Goal: Task Accomplishment & Management: Use online tool/utility

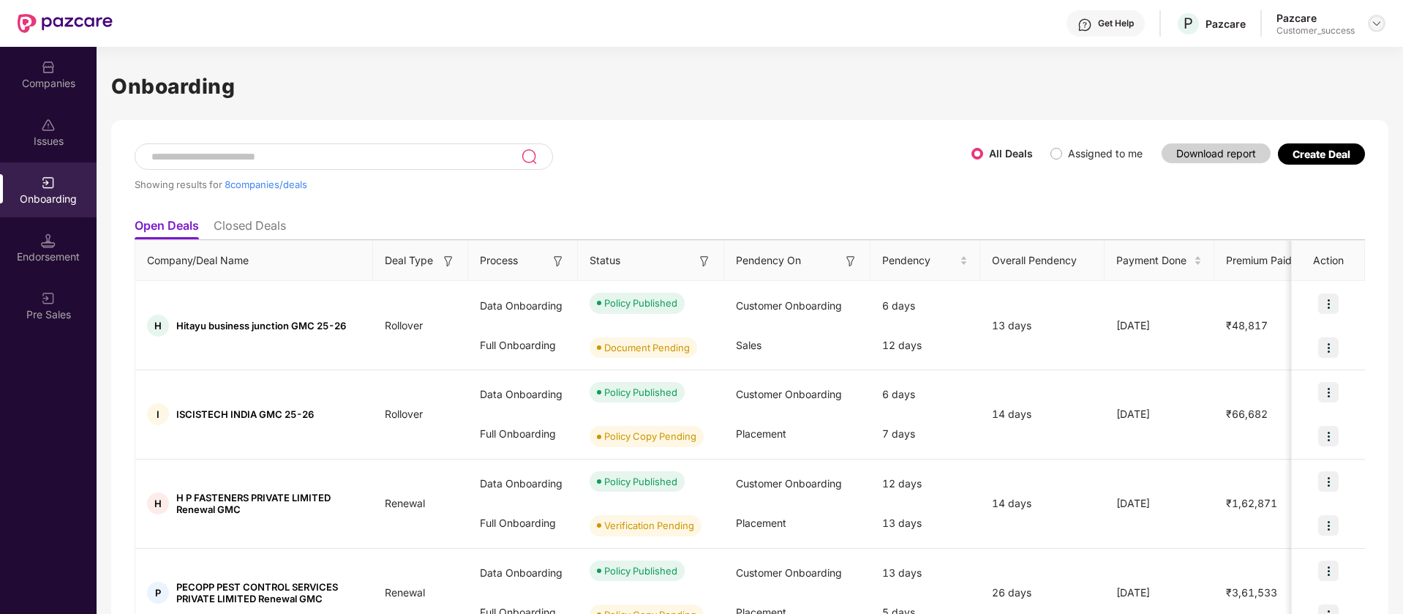
click at [1380, 24] on img at bounding box center [1377, 24] width 12 height 12
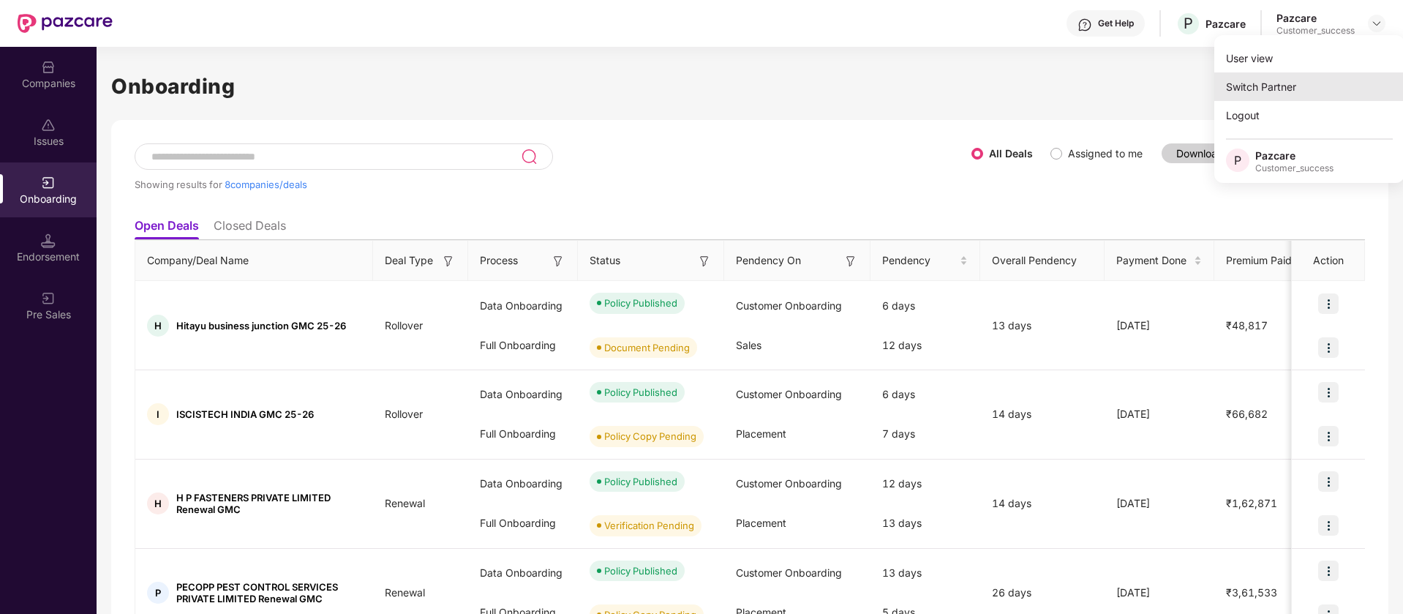
click at [1270, 90] on div "Switch Partner" at bounding box center [1309, 86] width 190 height 29
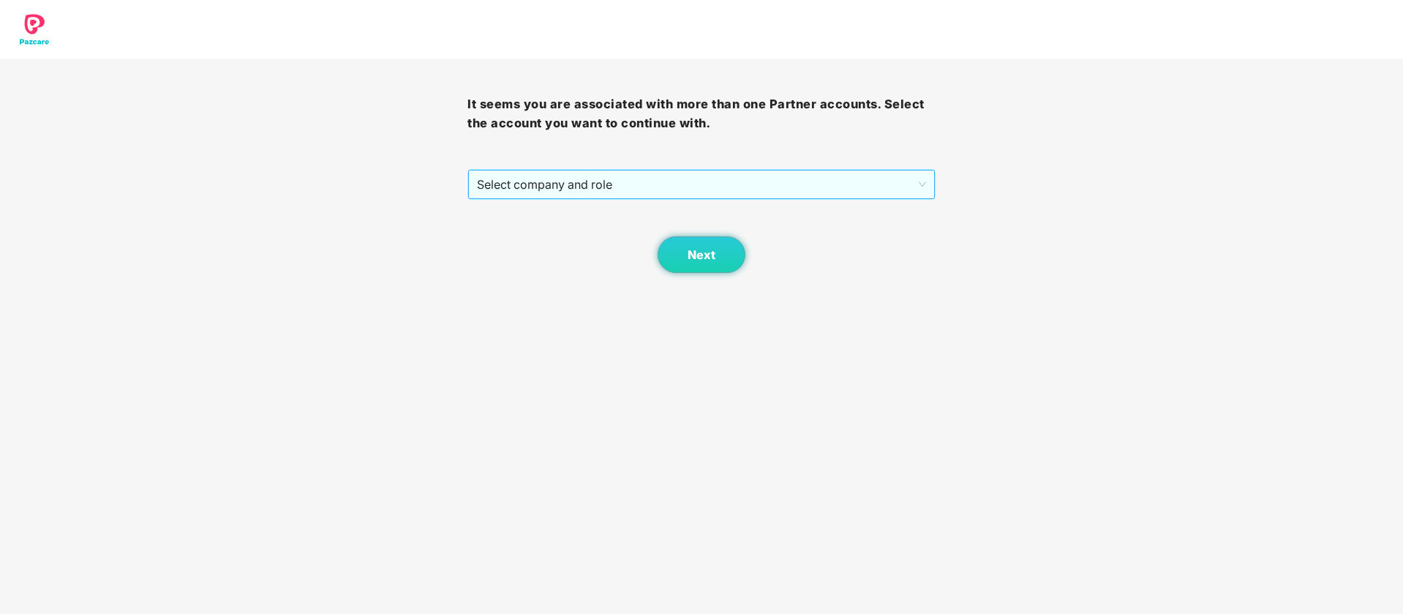
click at [676, 179] on span "Select company and role" at bounding box center [701, 184] width 448 height 28
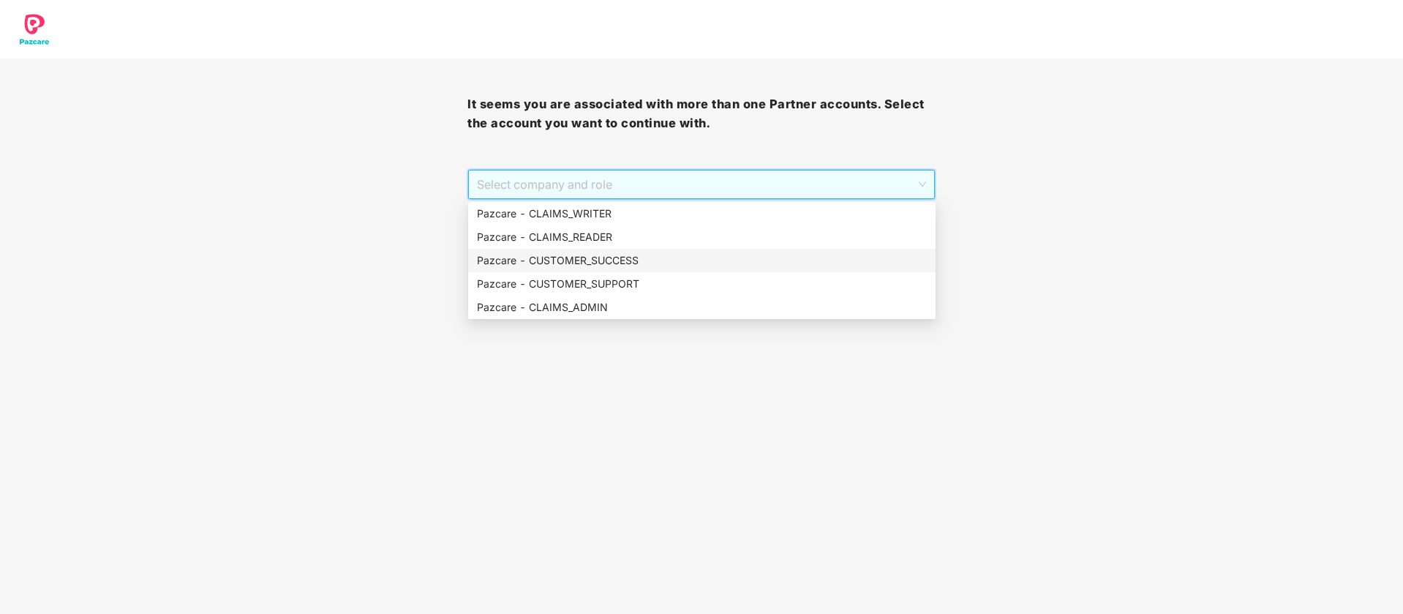
click at [582, 263] on div "Pazcare - CUSTOMER_SUCCESS" at bounding box center [702, 260] width 450 height 16
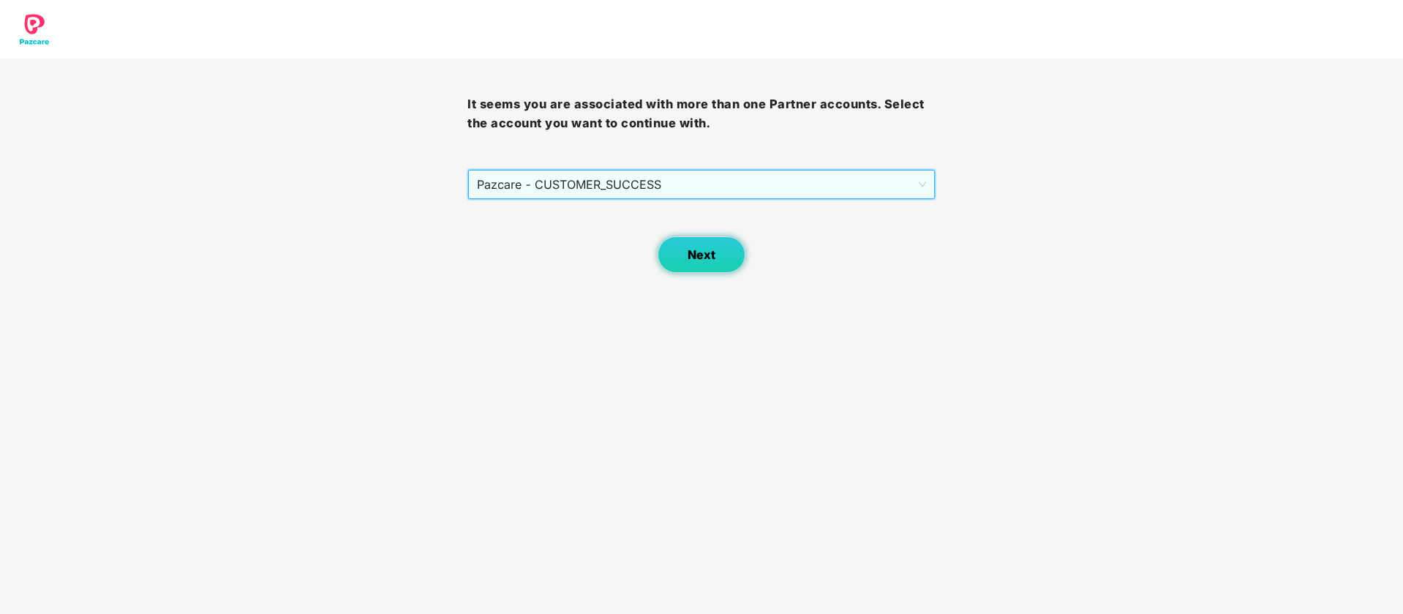
click at [694, 269] on button "Next" at bounding box center [702, 254] width 88 height 37
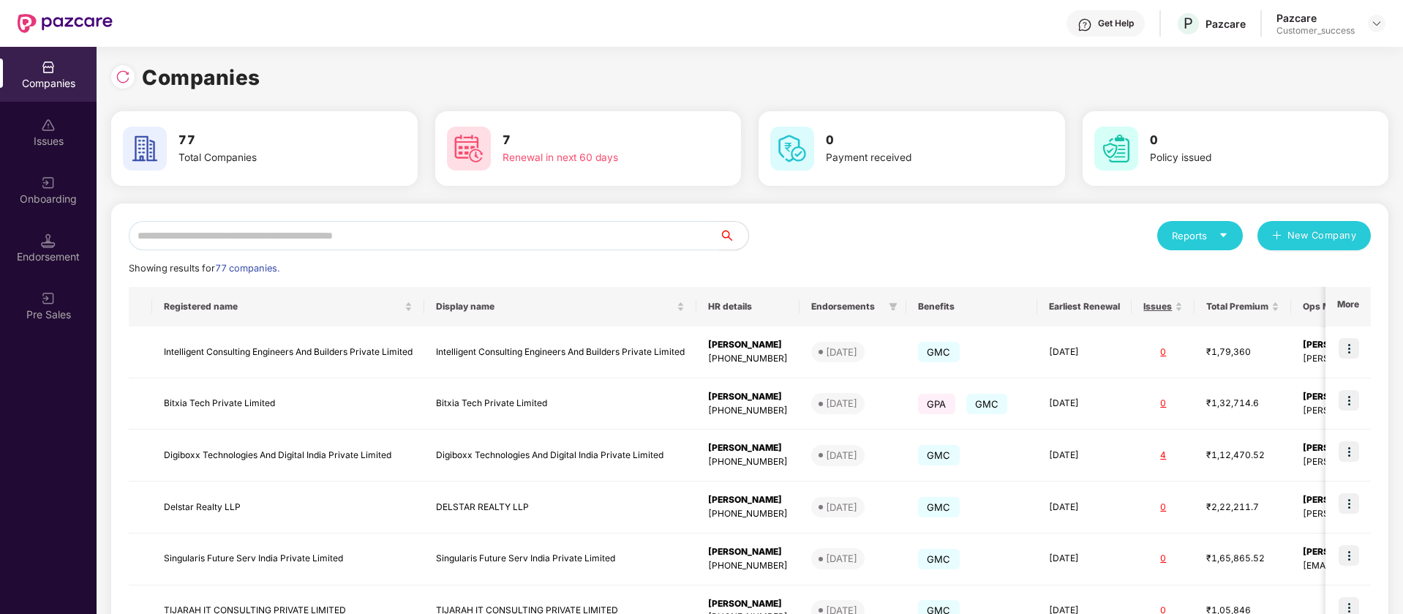
click at [383, 238] on input "text" at bounding box center [424, 235] width 590 height 29
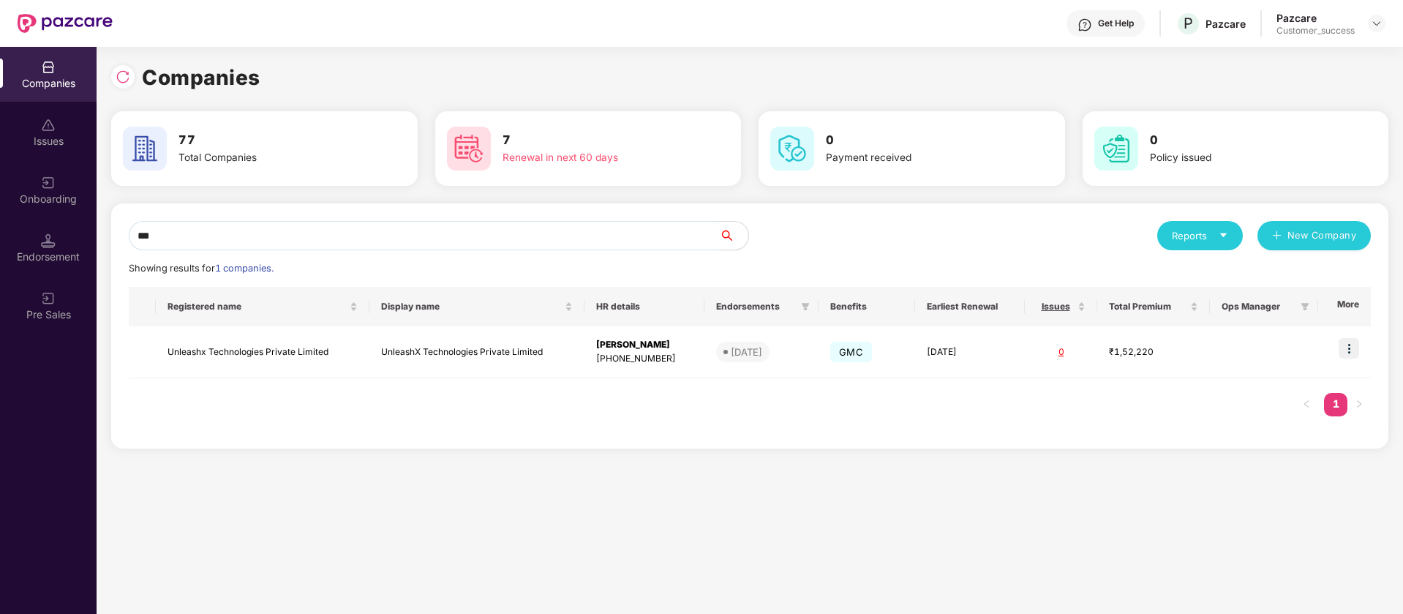
scroll to position [0, 1]
type input "***"
click at [247, 347] on td "Unleashx Technologies Private Limited" at bounding box center [263, 352] width 214 height 52
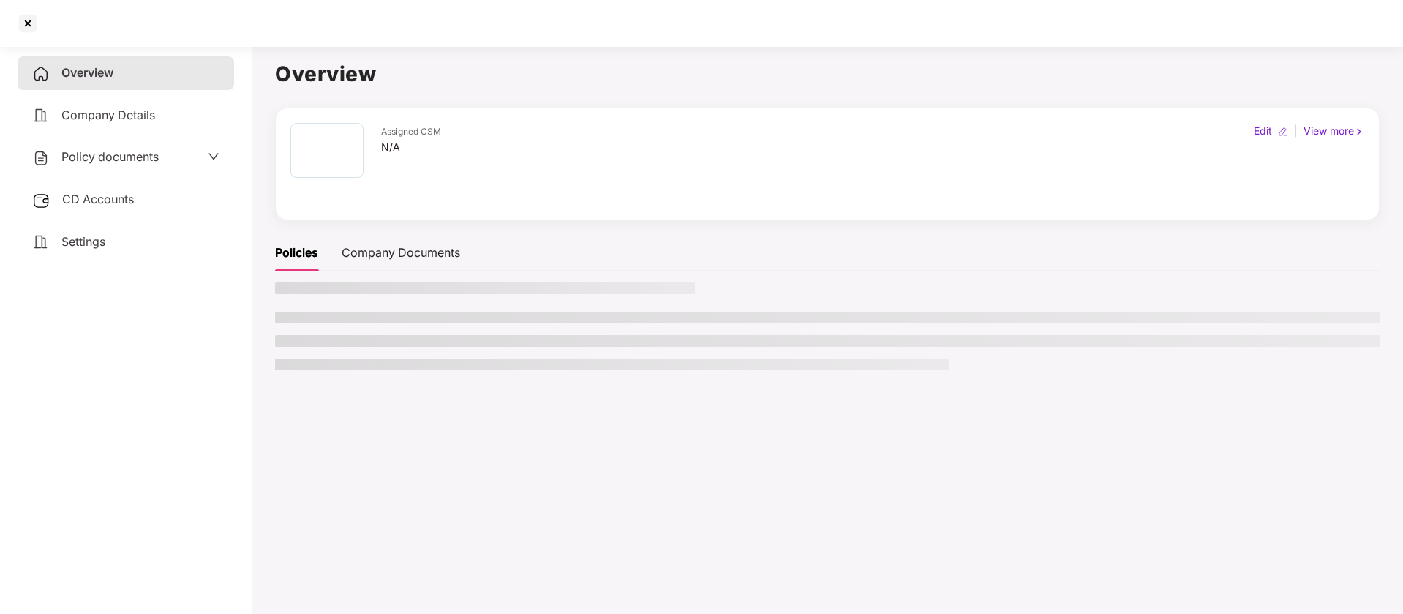
scroll to position [0, 0]
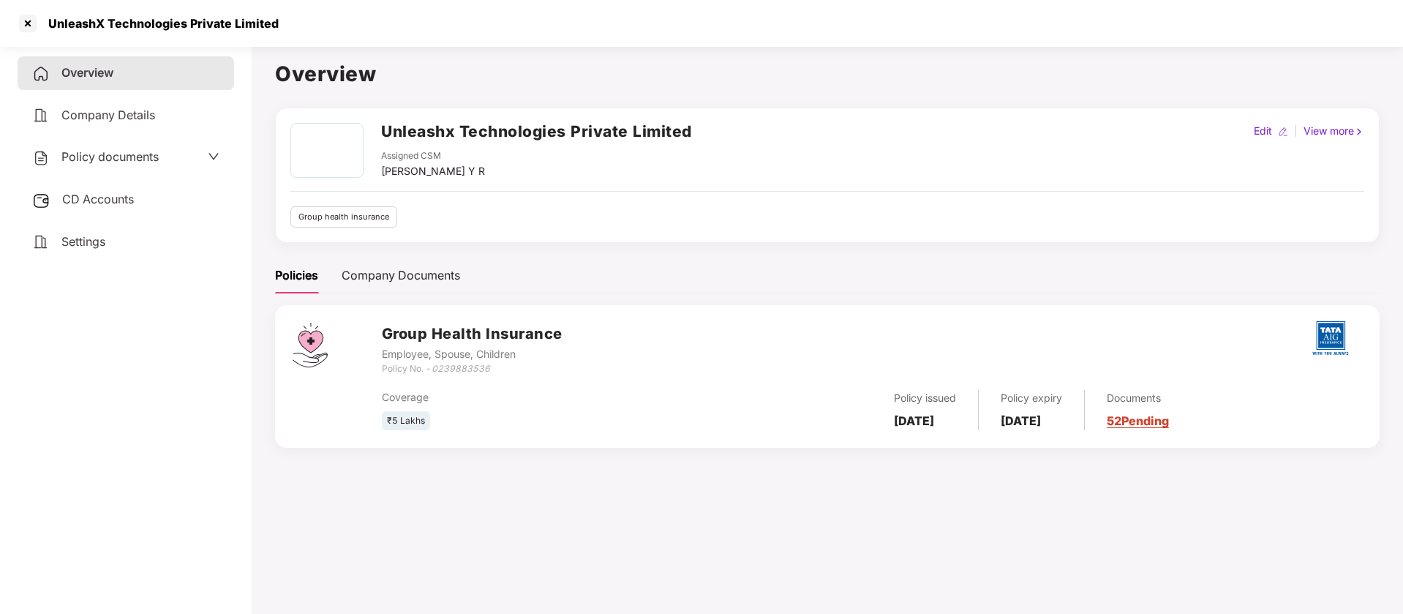
click at [443, 130] on h2 "Unleashx Technologies Private Limited" at bounding box center [536, 131] width 311 height 24
copy h2 "Unleashx"
